Goal: Transaction & Acquisition: Purchase product/service

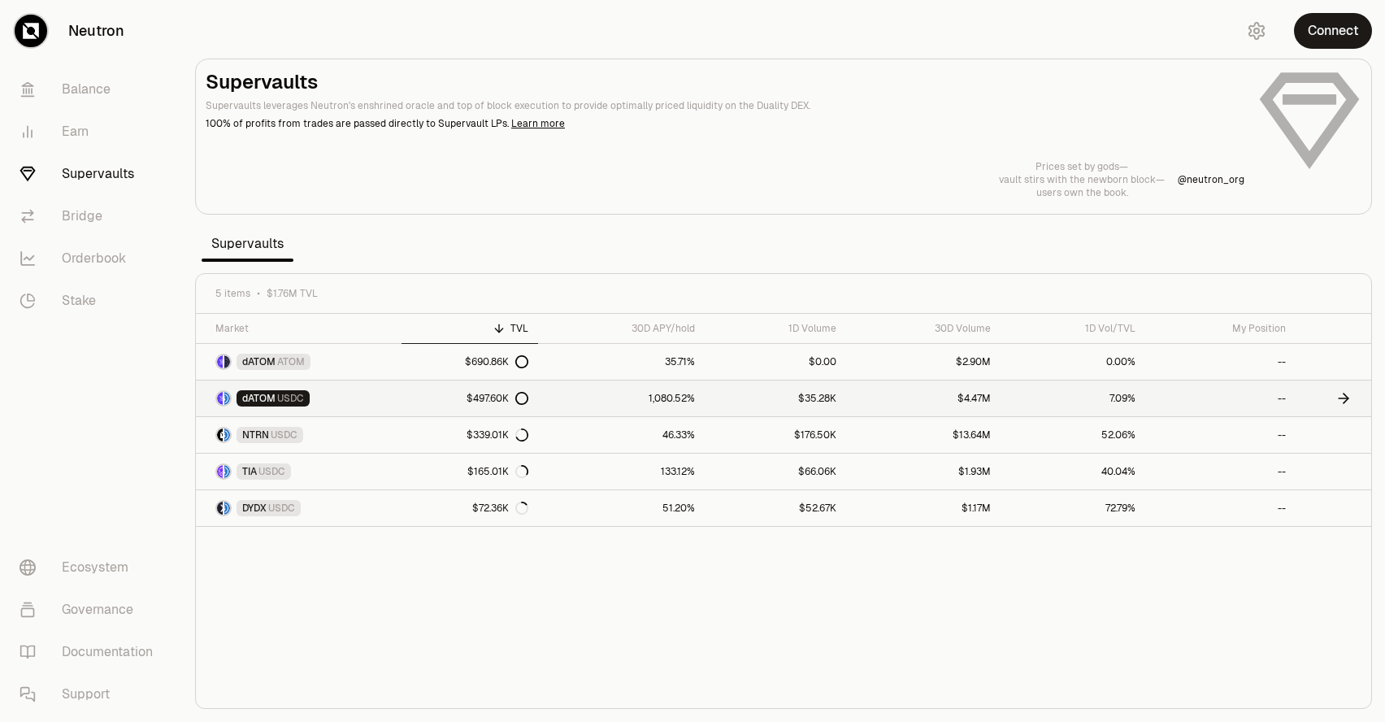
click at [302, 406] on link "dATOM USDC" at bounding box center [299, 398] width 206 height 36
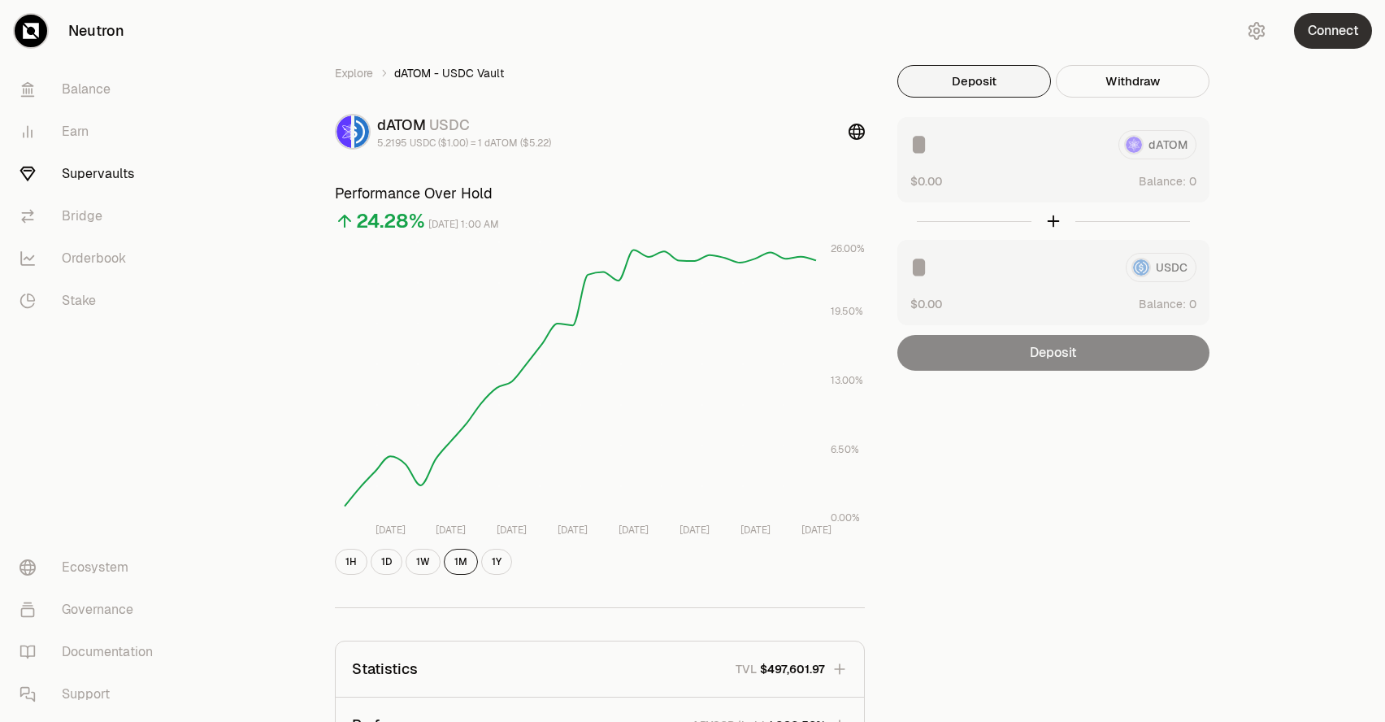
click at [1325, 23] on button "Connect" at bounding box center [1333, 31] width 78 height 36
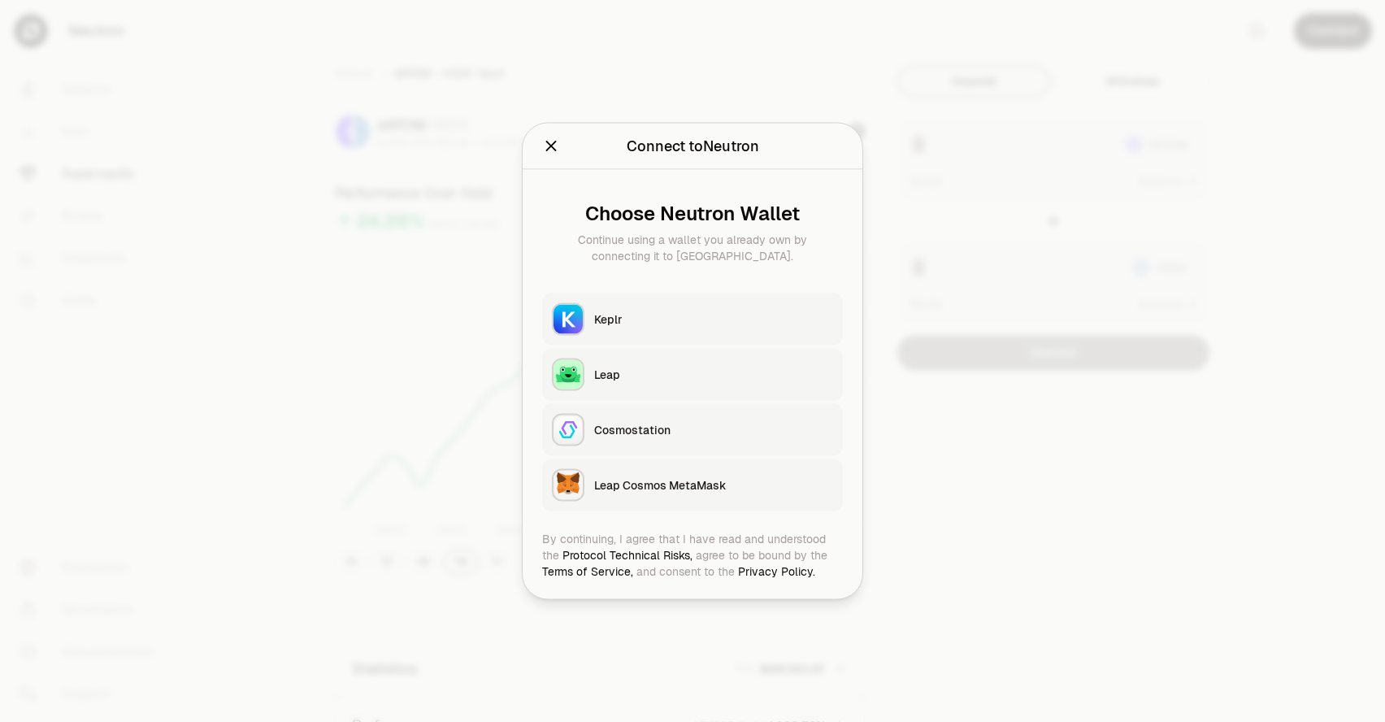
click at [688, 315] on div "Keplr" at bounding box center [713, 319] width 239 height 16
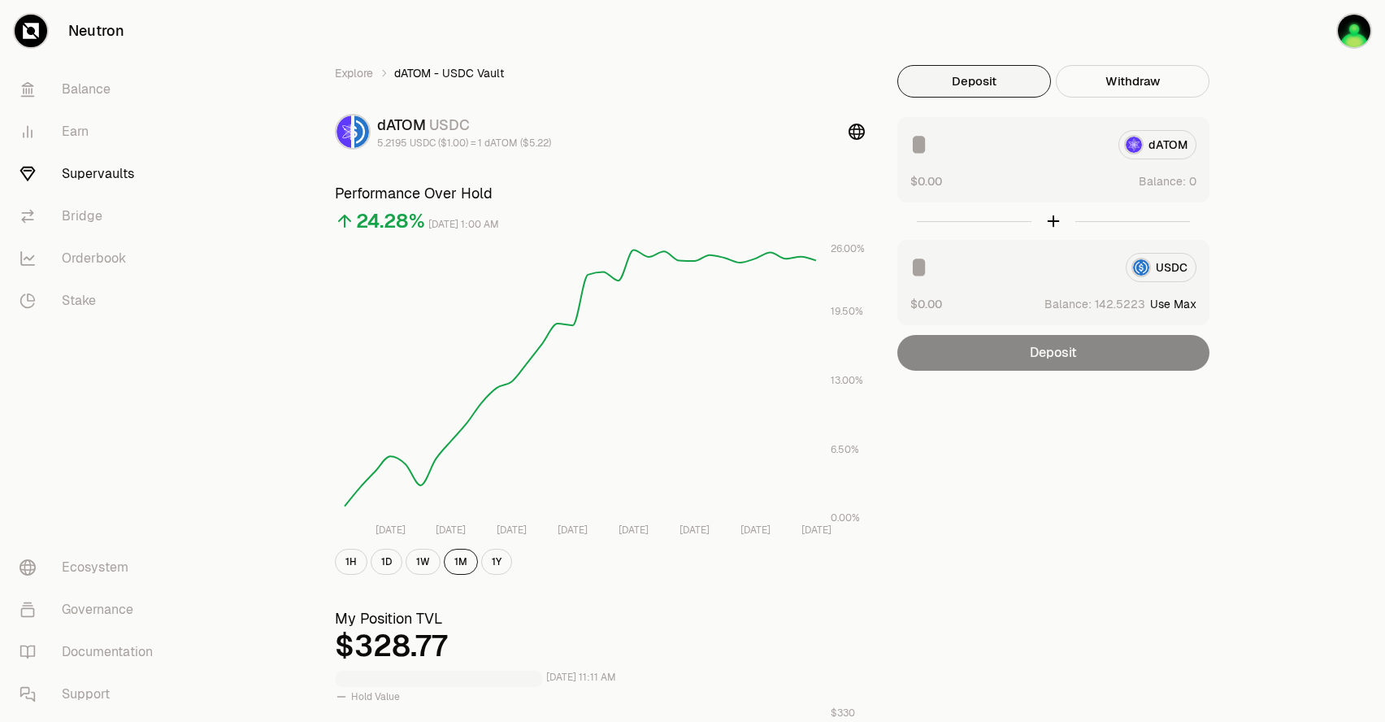
click at [1192, 305] on button "Use Max" at bounding box center [1173, 304] width 46 height 16
type input "**********"
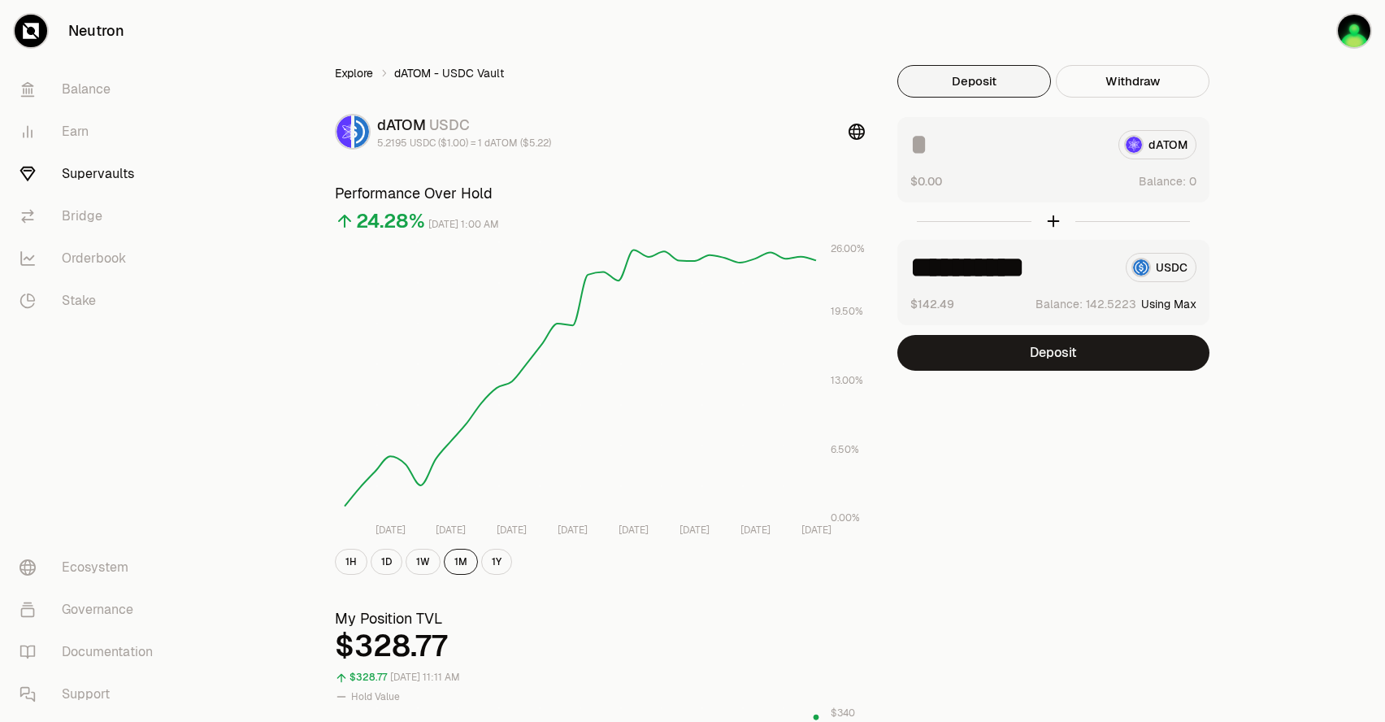
click at [368, 74] on link "Explore" at bounding box center [354, 73] width 38 height 16
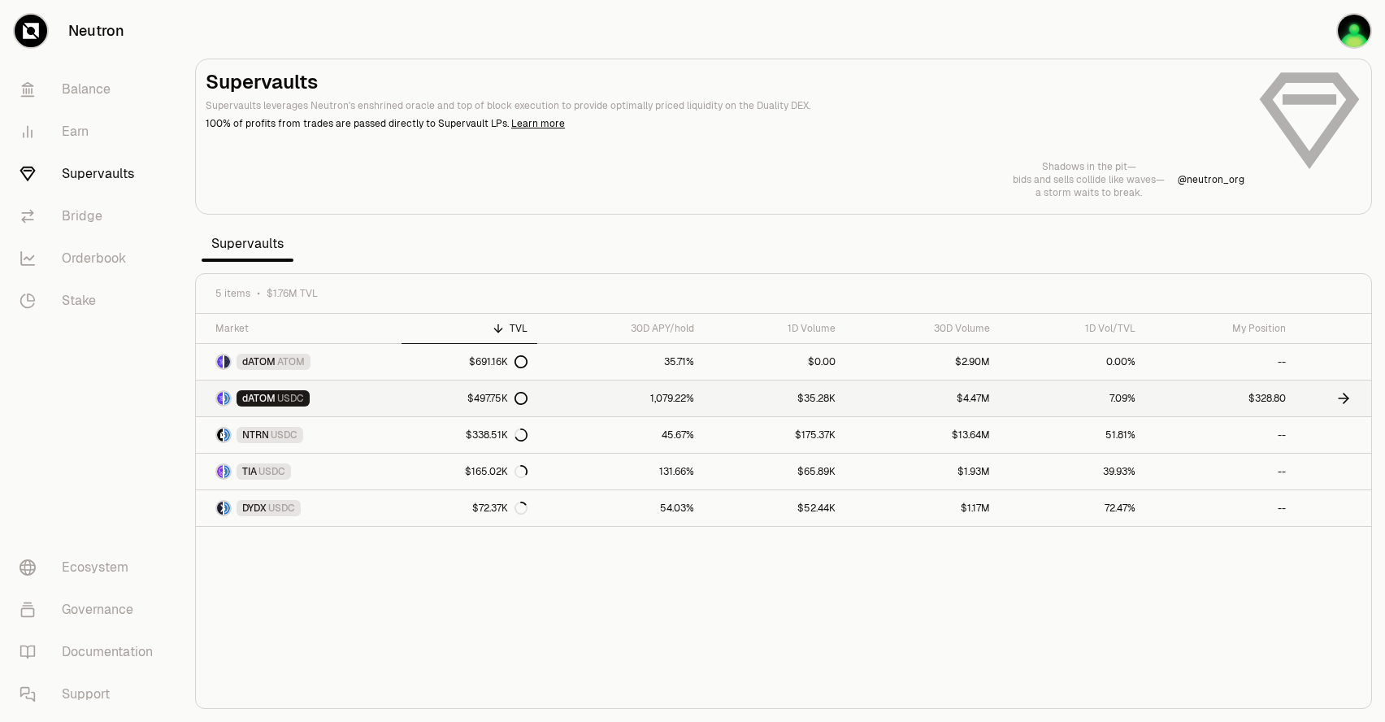
click at [532, 401] on link "$497.75K" at bounding box center [470, 398] width 136 height 36
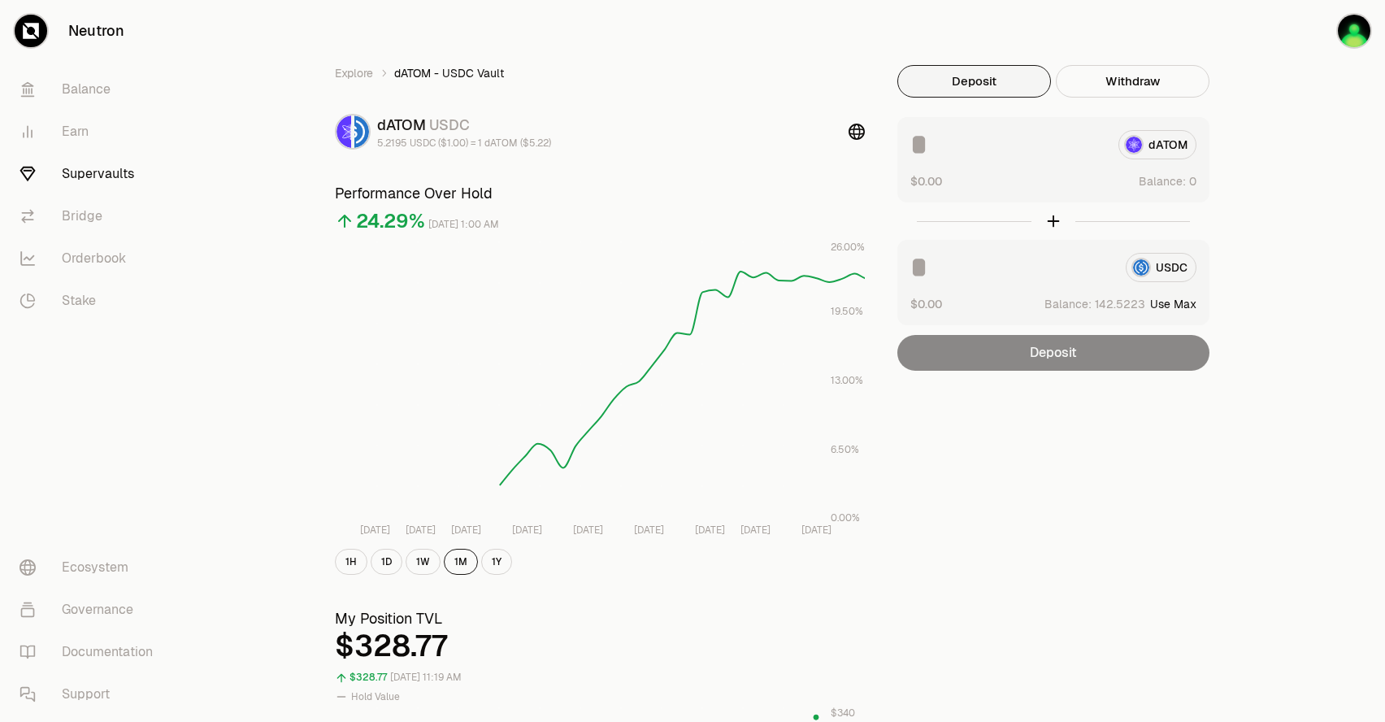
click at [1178, 305] on button "Use Max" at bounding box center [1173, 304] width 46 height 16
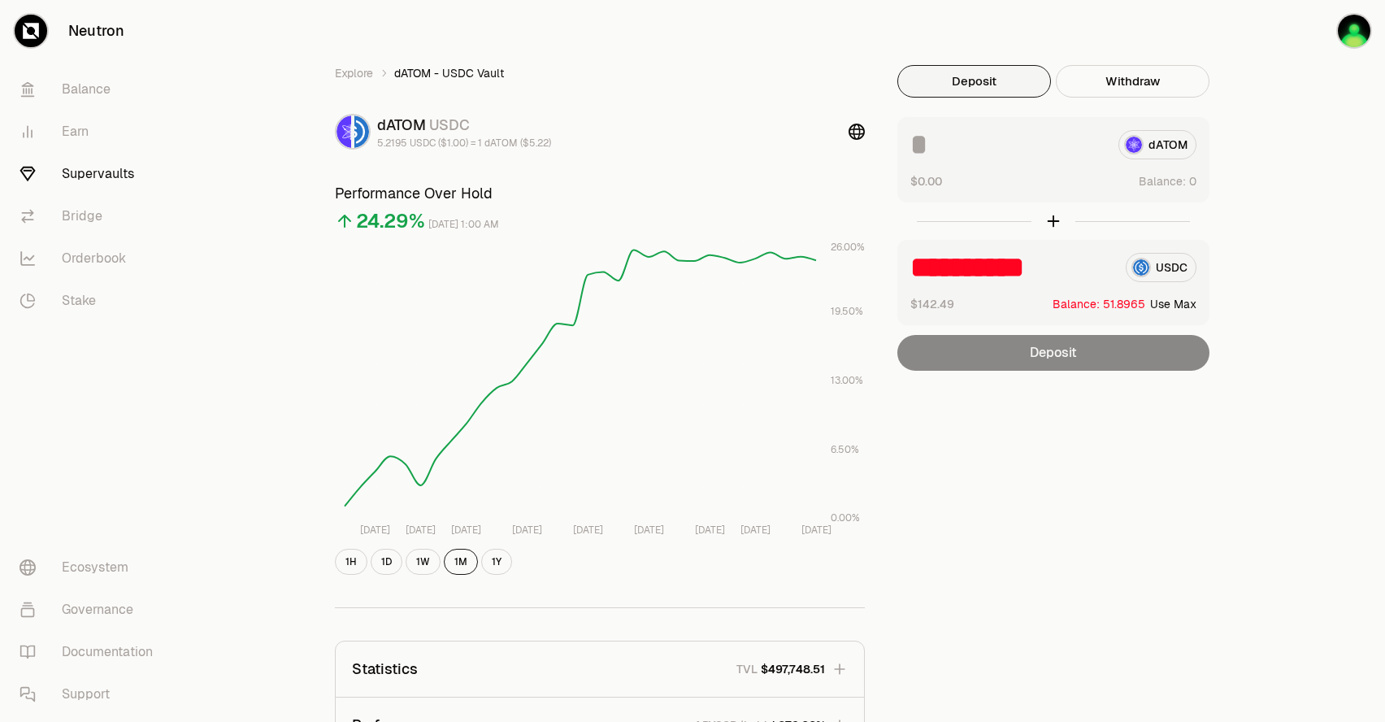
click at [1194, 307] on button "Use Max" at bounding box center [1173, 304] width 46 height 16
type input "********"
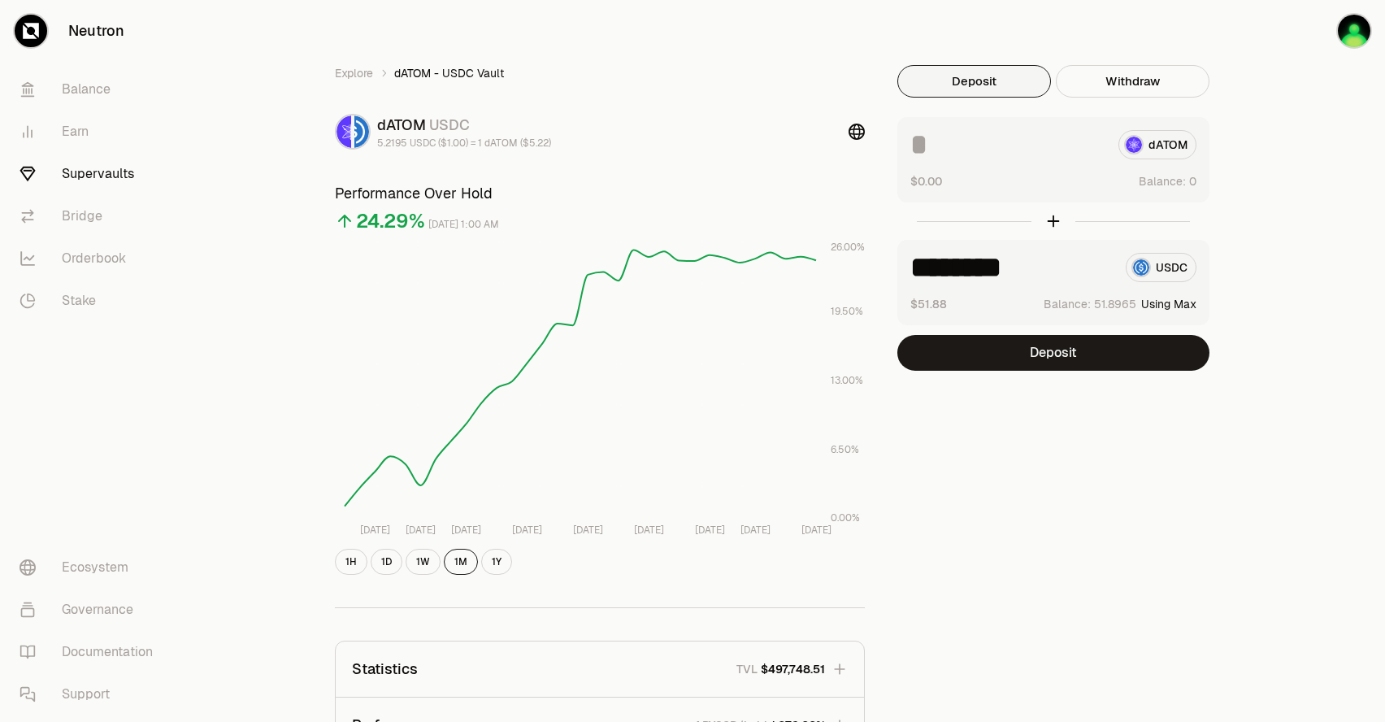
click at [1191, 307] on button "Using Max" at bounding box center [1168, 304] width 55 height 16
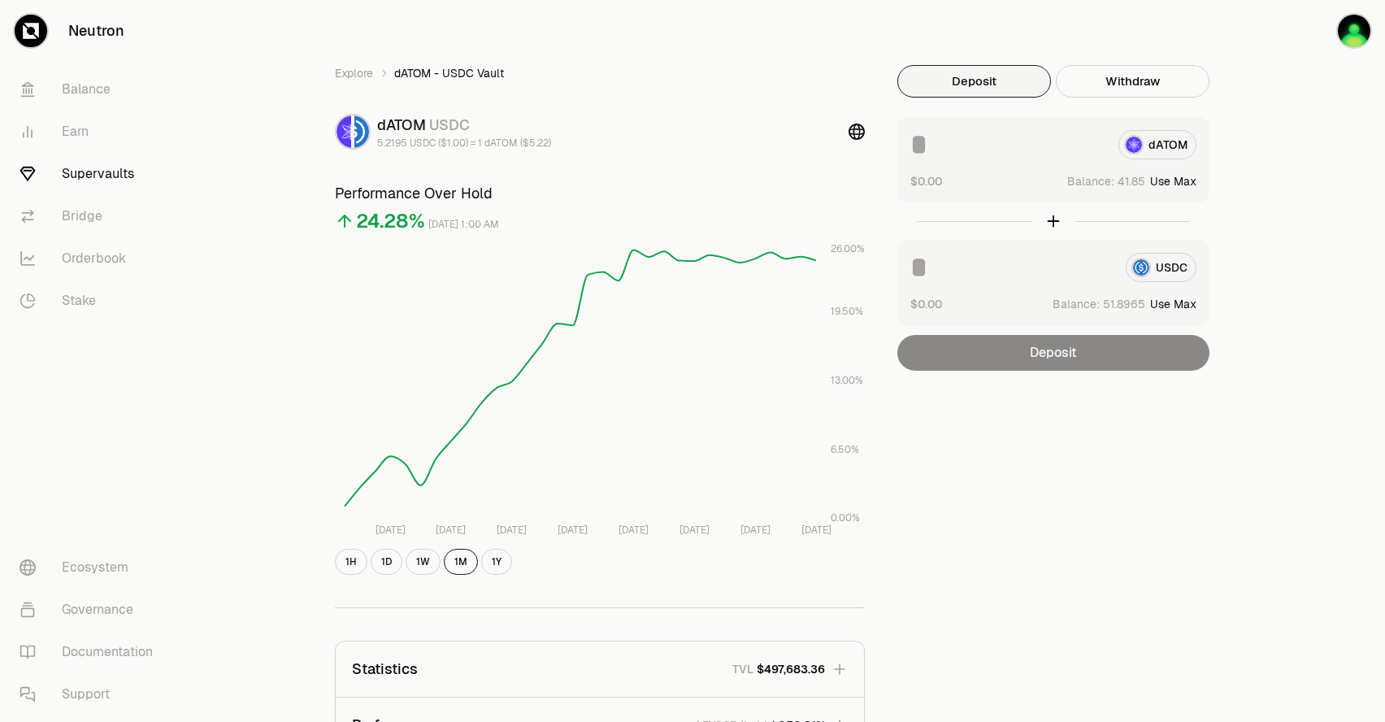
click at [1186, 184] on button "Use Max" at bounding box center [1173, 181] width 46 height 16
type input "*********"
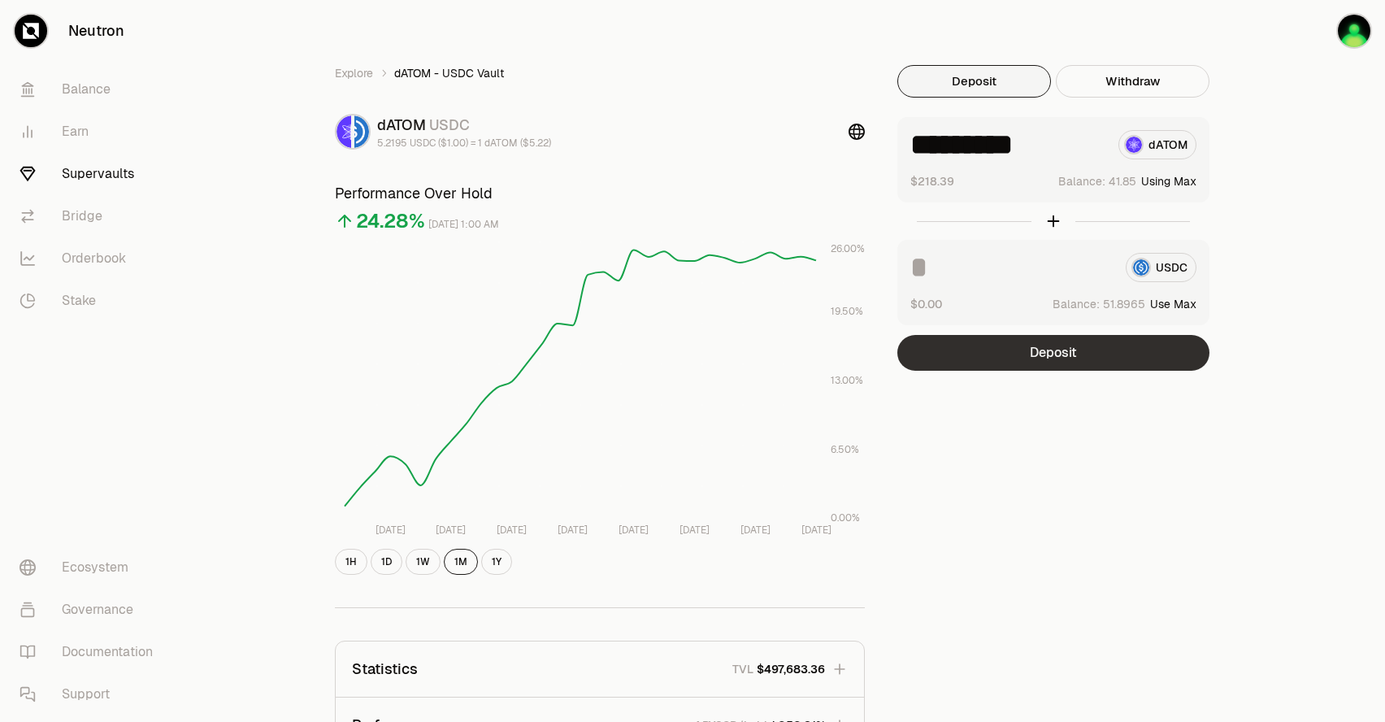
click at [1055, 350] on button "Deposit" at bounding box center [1053, 353] width 312 height 36
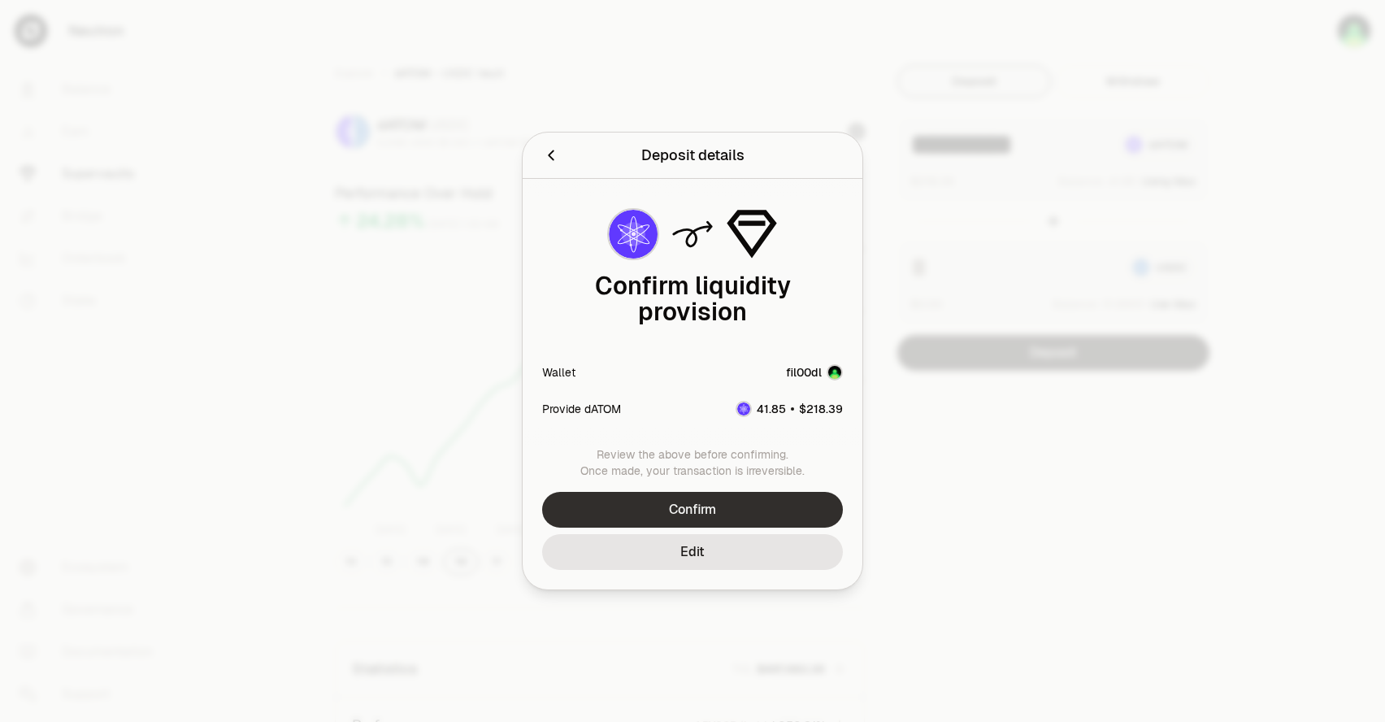
click at [687, 506] on button "Confirm" at bounding box center [692, 510] width 301 height 36
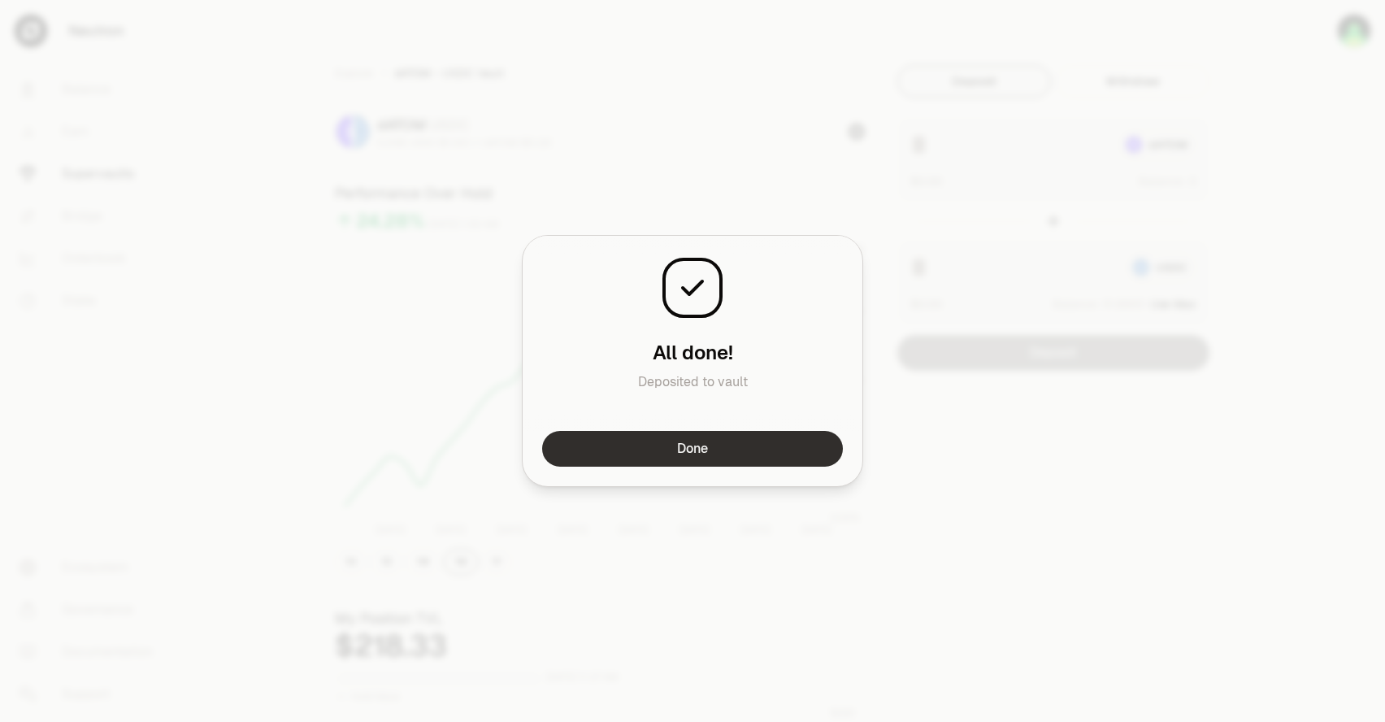
click at [733, 457] on button "Done" at bounding box center [692, 449] width 301 height 36
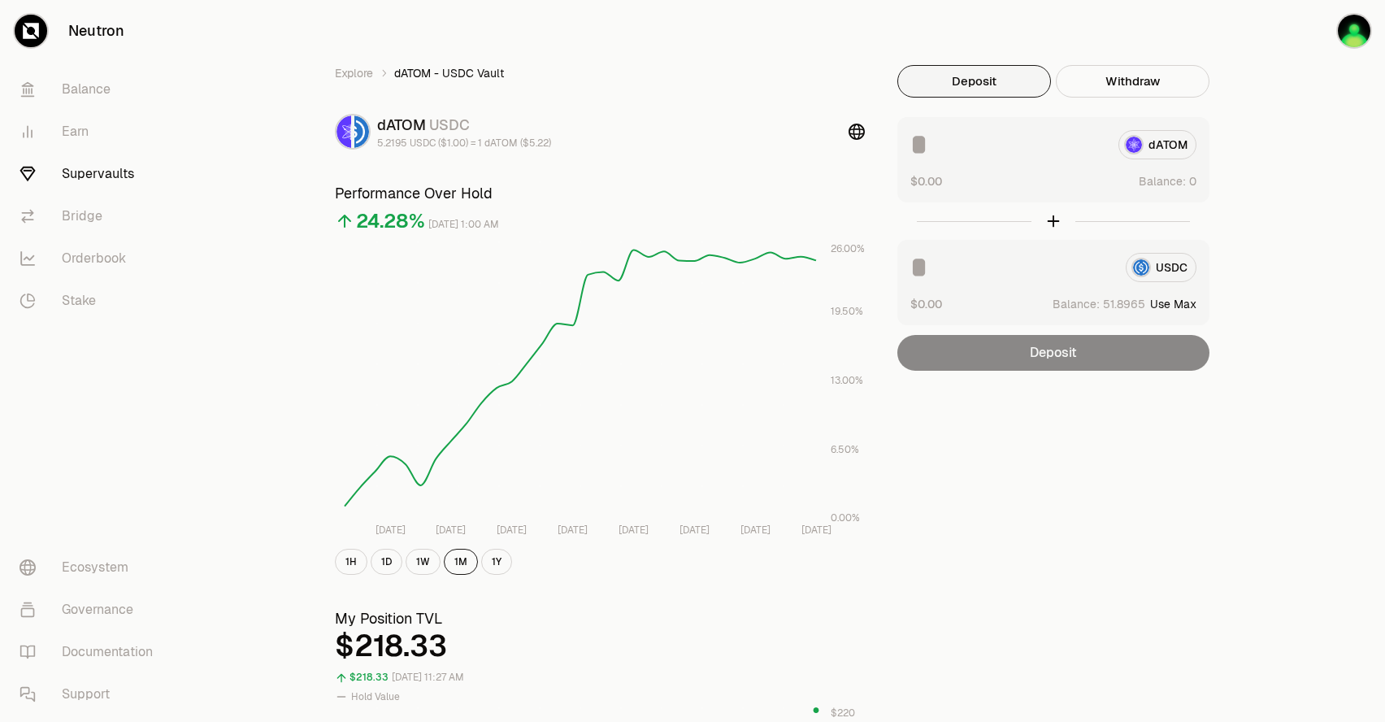
click at [86, 179] on link "Supervaults" at bounding box center [91, 174] width 169 height 42
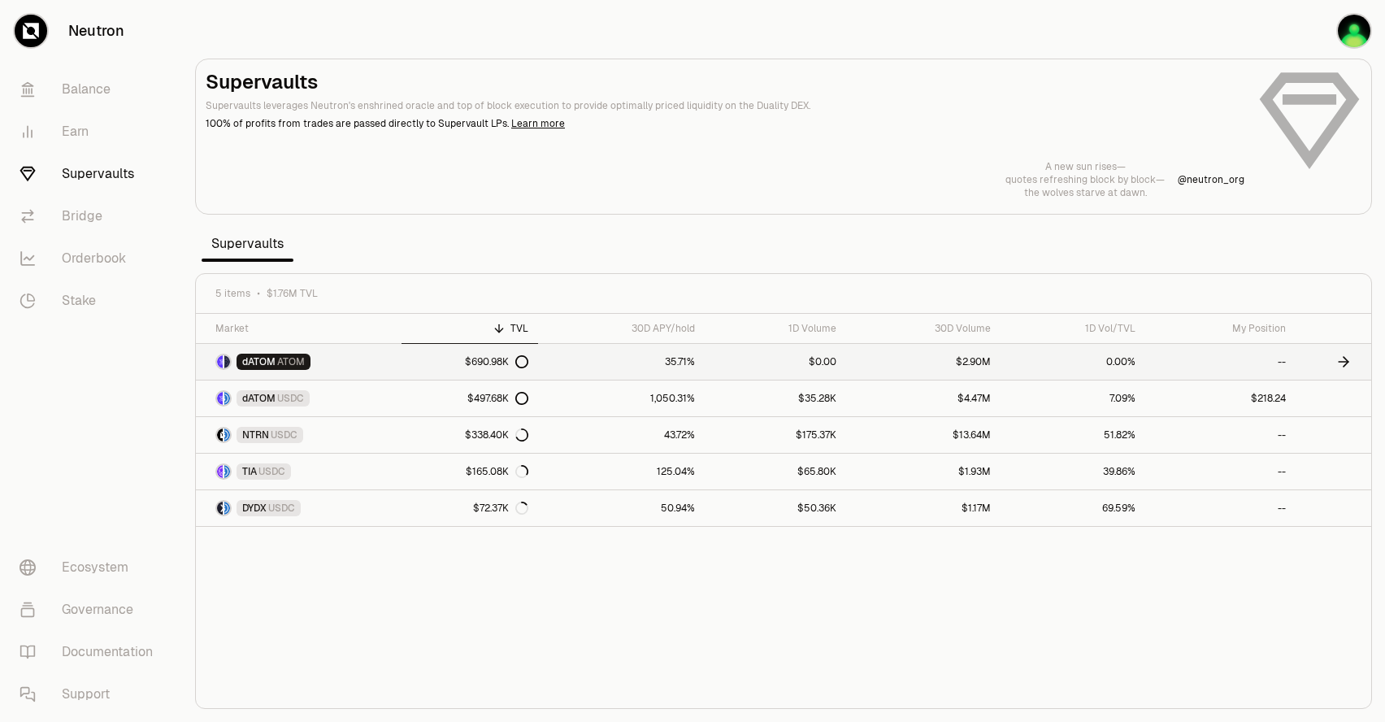
click at [568, 359] on link "35.71%" at bounding box center [621, 362] width 167 height 36
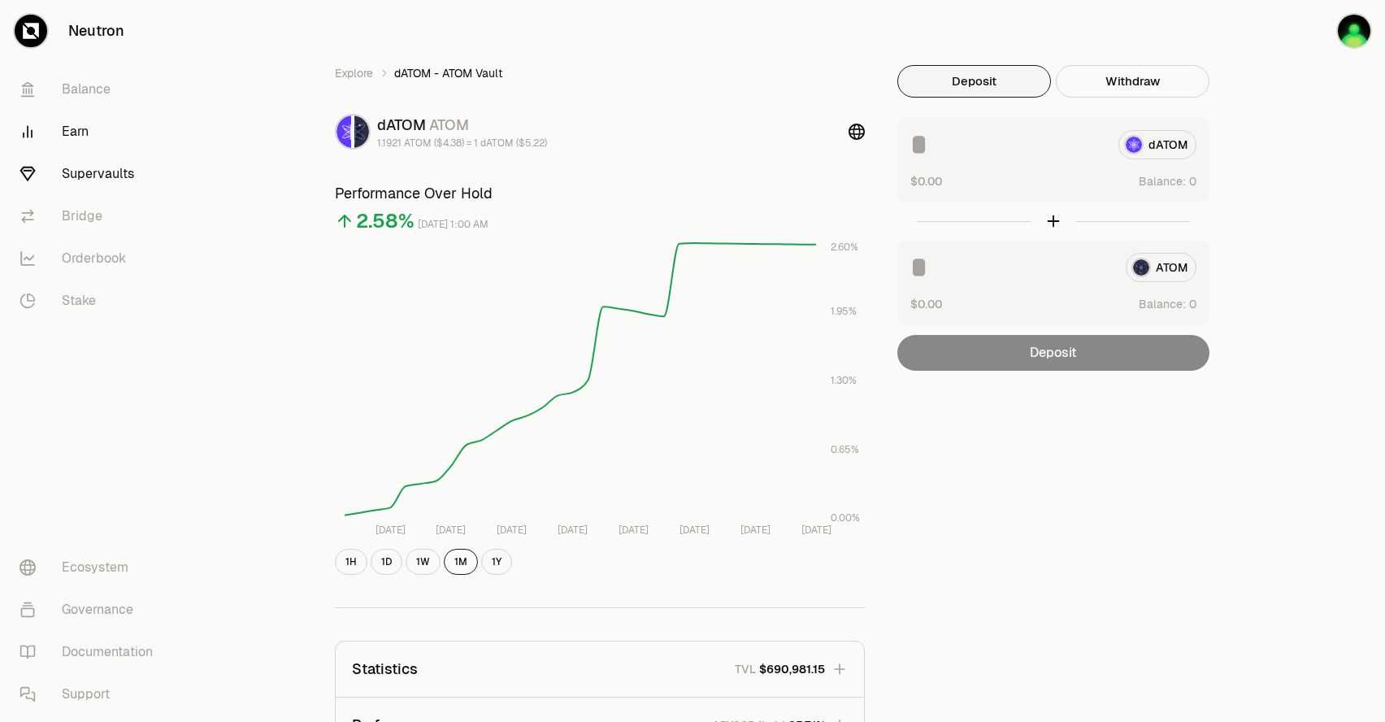
click at [77, 137] on link "Earn" at bounding box center [91, 132] width 169 height 42
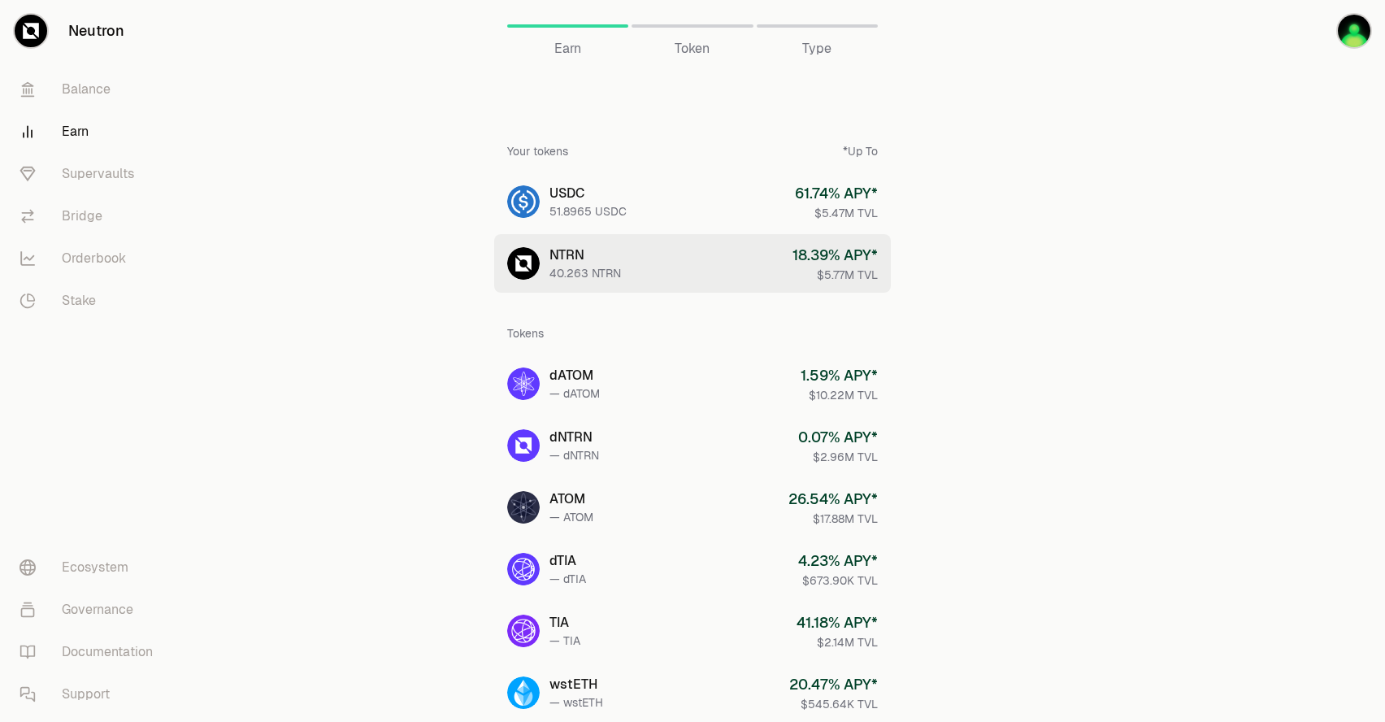
click at [739, 264] on link "NTRN 40.263 NTRN 18.39 % APY* $5.77M TVL" at bounding box center [692, 263] width 397 height 59
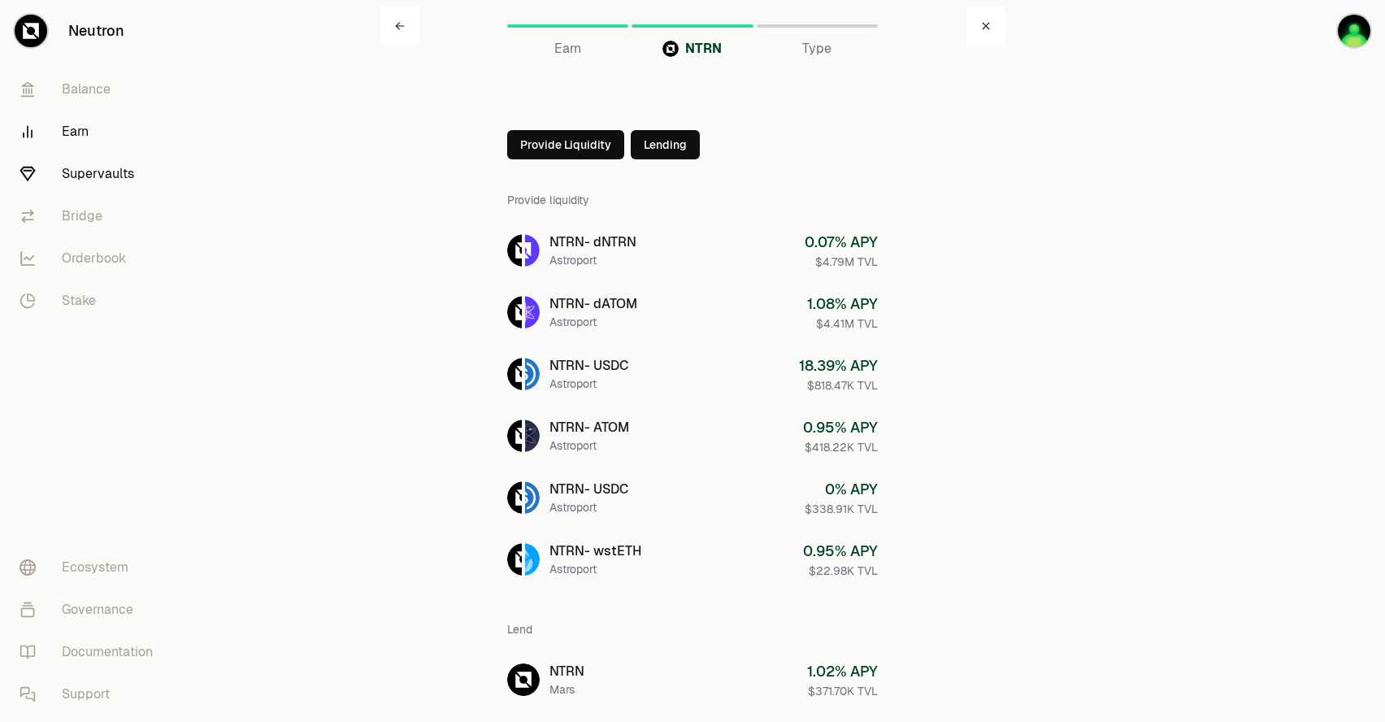
click at [65, 178] on link "Supervaults" at bounding box center [91, 174] width 169 height 42
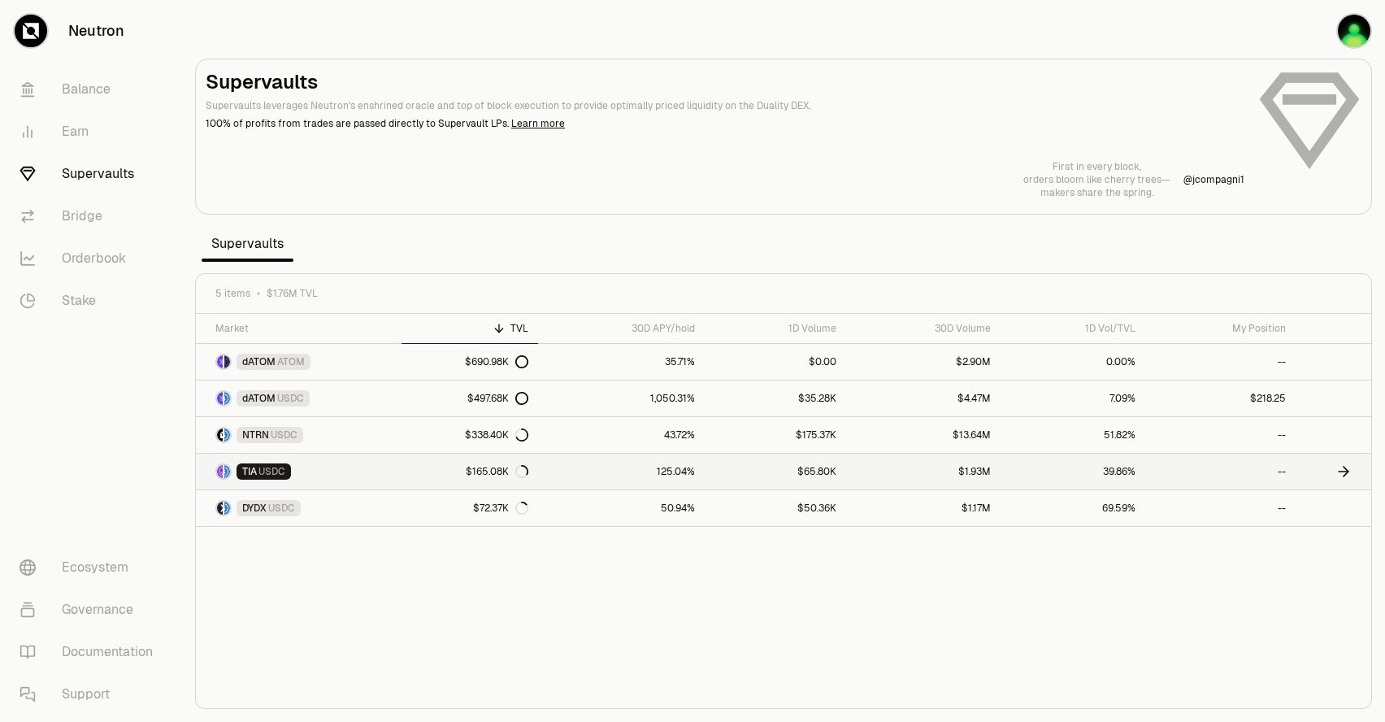
click at [402, 469] on link "$165.08K" at bounding box center [470, 472] width 137 height 36
click at [437, 398] on link "$498.31K" at bounding box center [470, 398] width 137 height 36
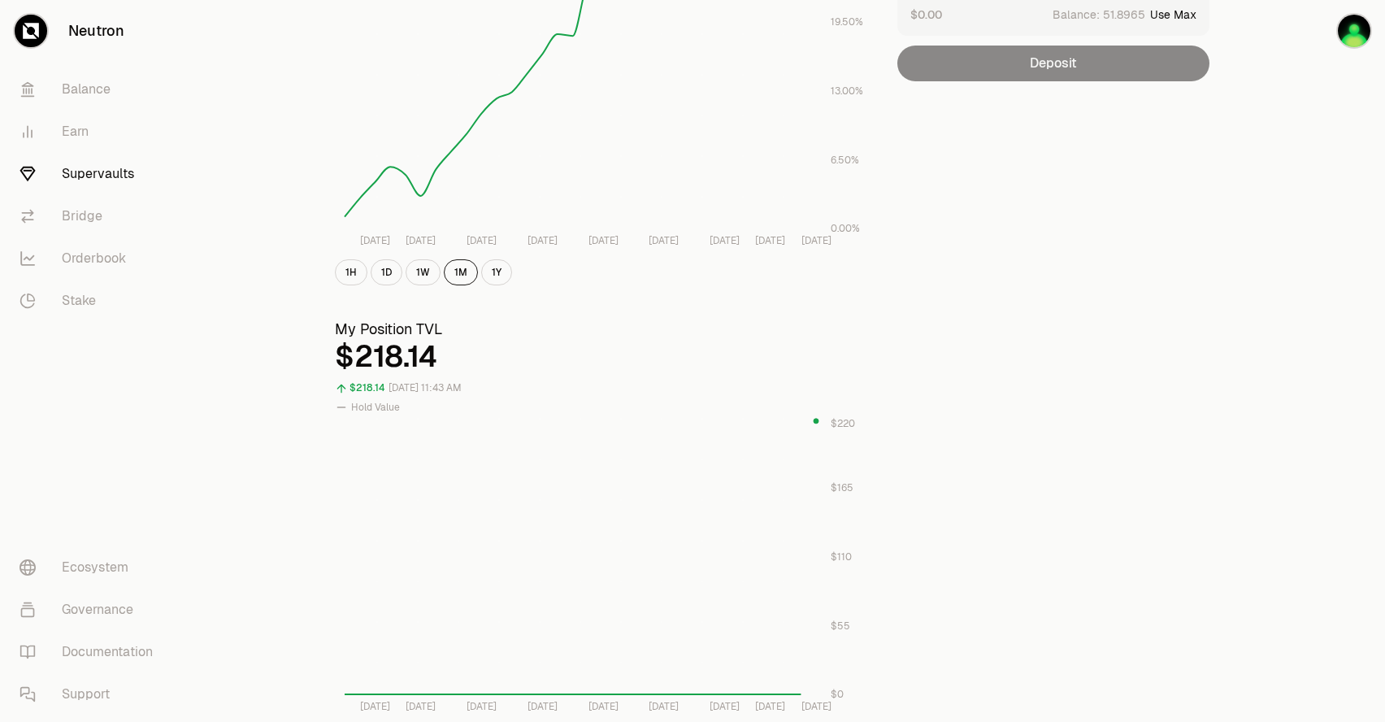
scroll to position [48, 0]
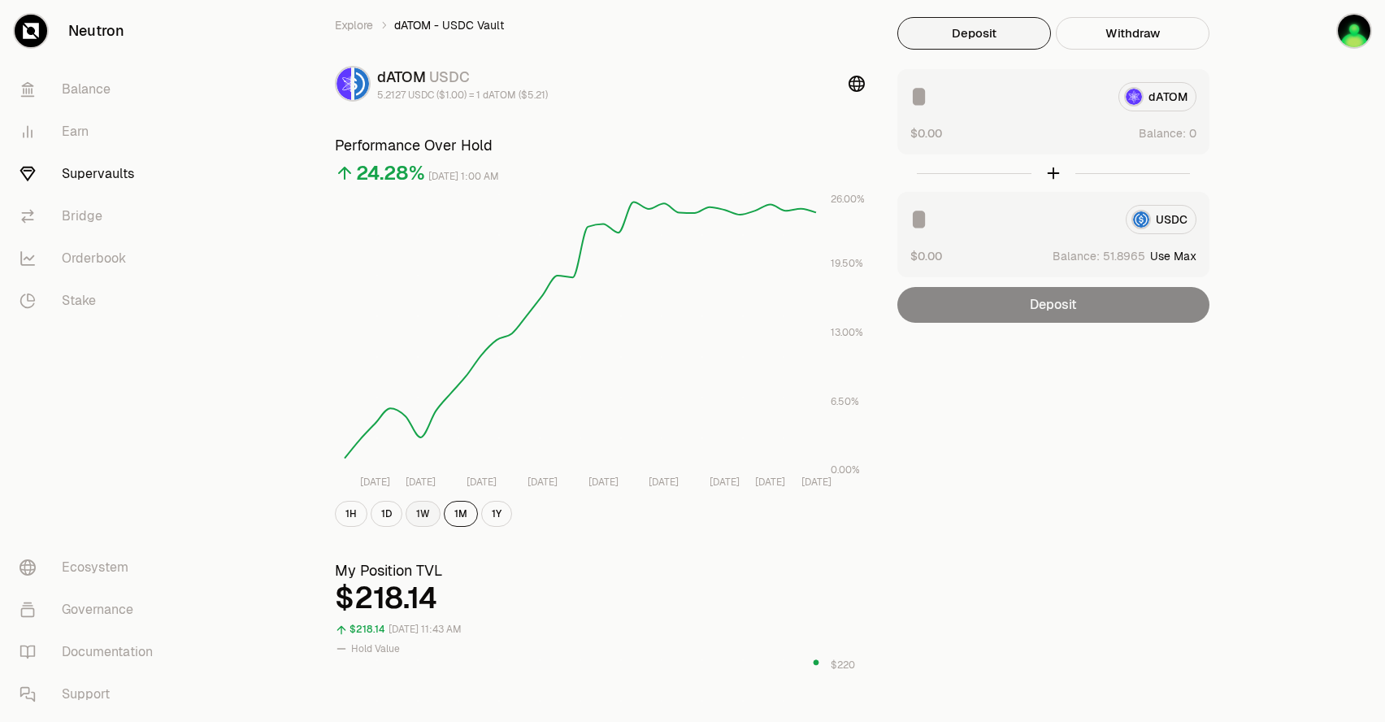
click at [406, 514] on button "1W" at bounding box center [423, 514] width 35 height 26
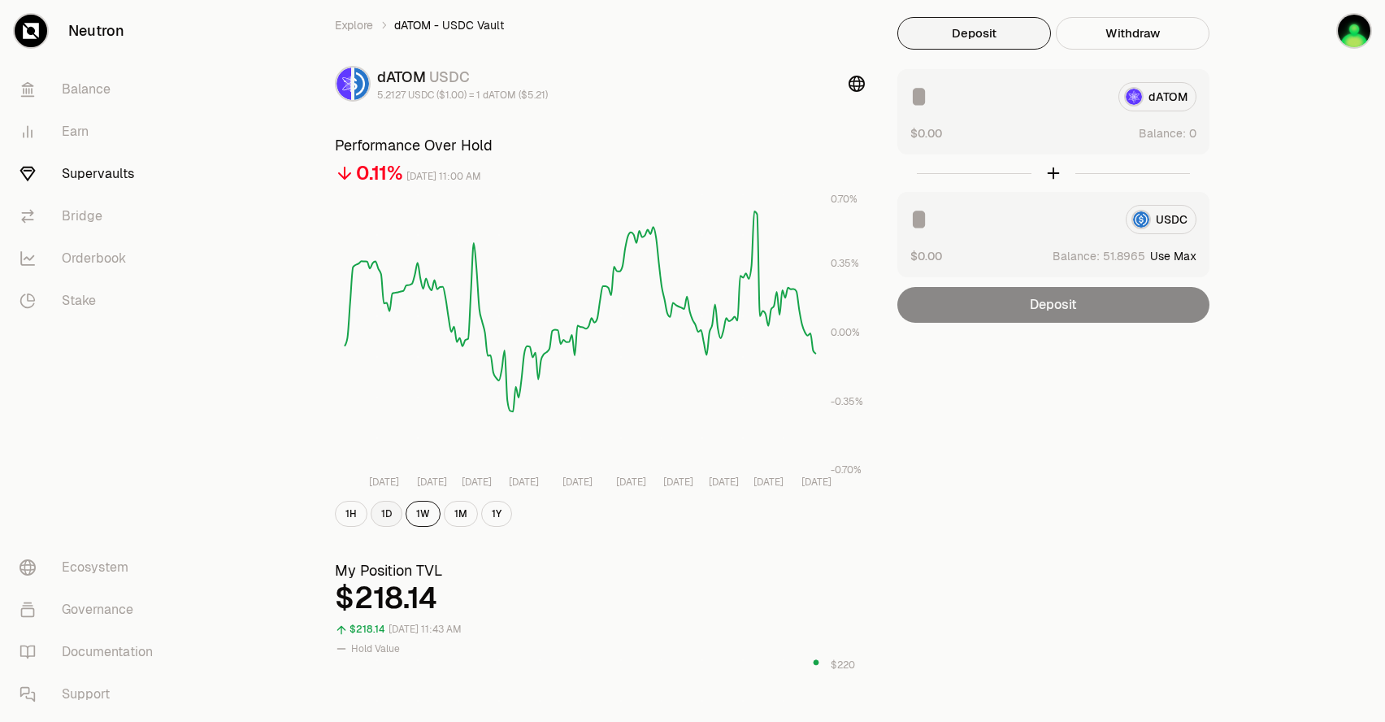
click at [396, 516] on button "1D" at bounding box center [387, 514] width 32 height 26
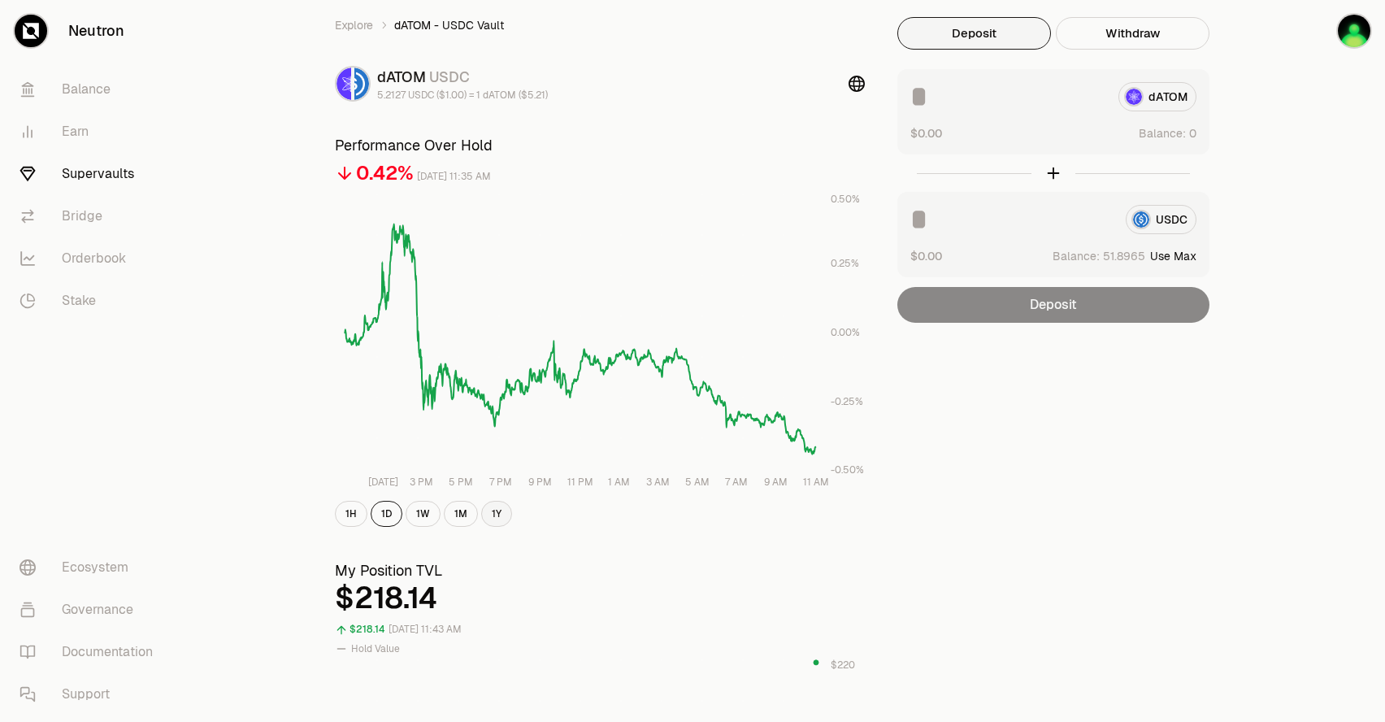
click at [496, 526] on button "1Y" at bounding box center [496, 514] width 31 height 26
